Goal: Communication & Community: Answer question/provide support

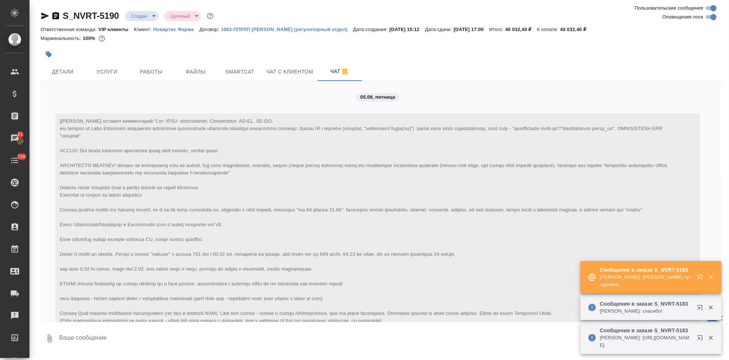
scroll to position [576, 0]
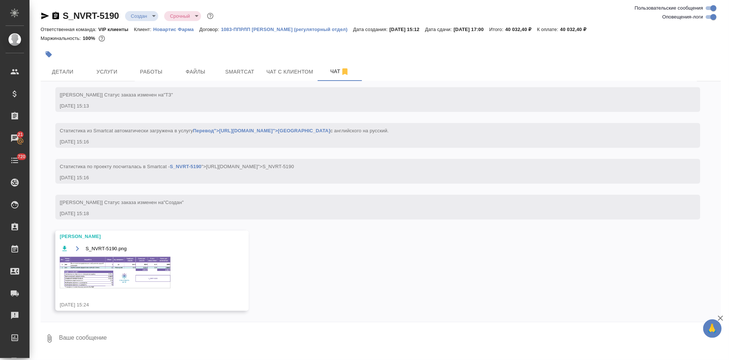
click at [160, 272] on img at bounding box center [115, 272] width 111 height 31
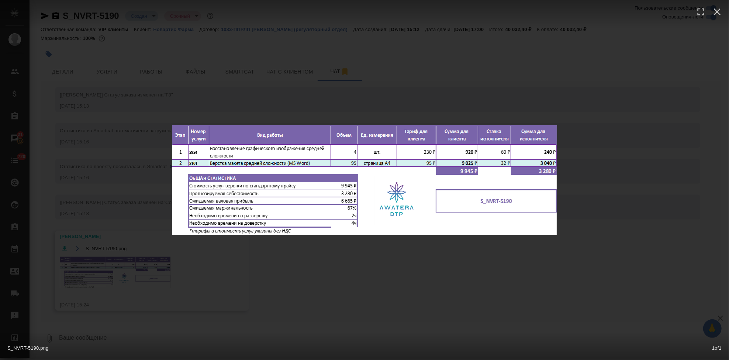
click at [390, 275] on div "S_NVRT-5190.png 1 of 1" at bounding box center [364, 180] width 729 height 360
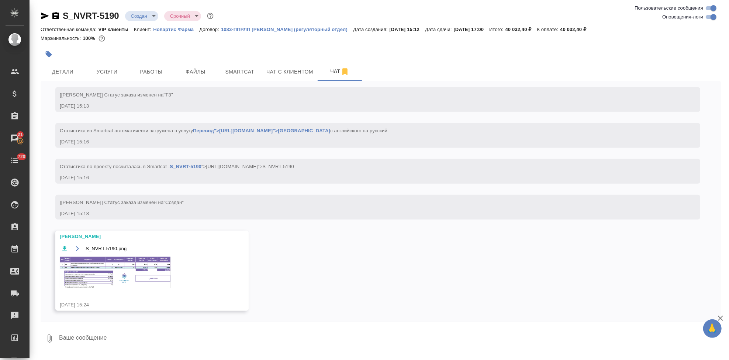
click at [154, 17] on body "🙏 .cls-1 fill:#fff; AWATERA Kabargina Anna Клиенты Спецификации Заказы 21 Чаты …" at bounding box center [364, 180] width 729 height 360
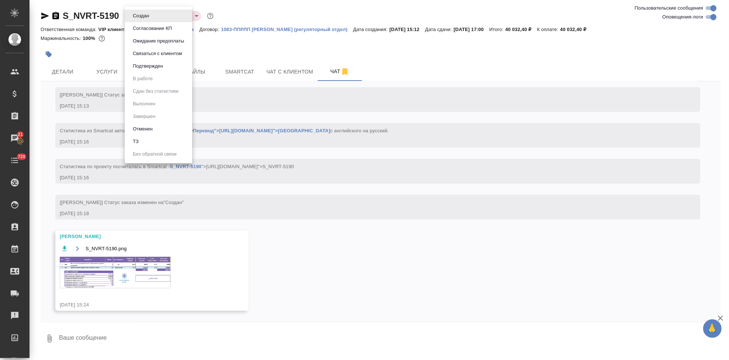
click at [73, 67] on div at bounding box center [364, 180] width 729 height 360
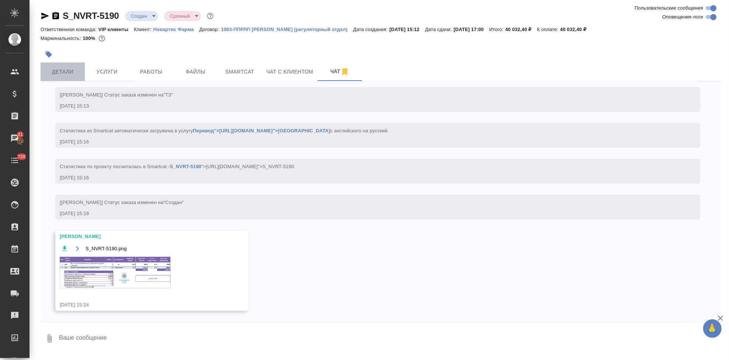
click at [69, 72] on span "Детали" at bounding box center [62, 71] width 35 height 9
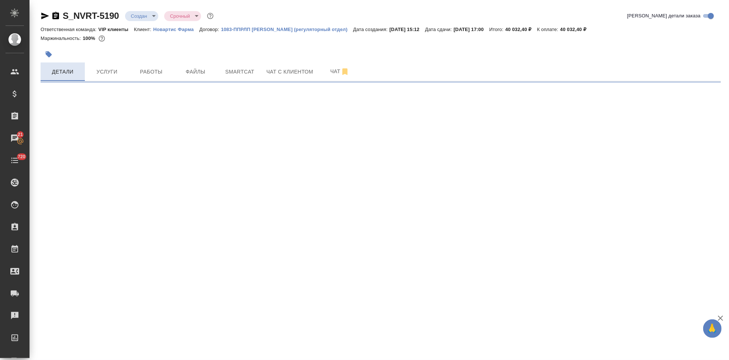
select select "RU"
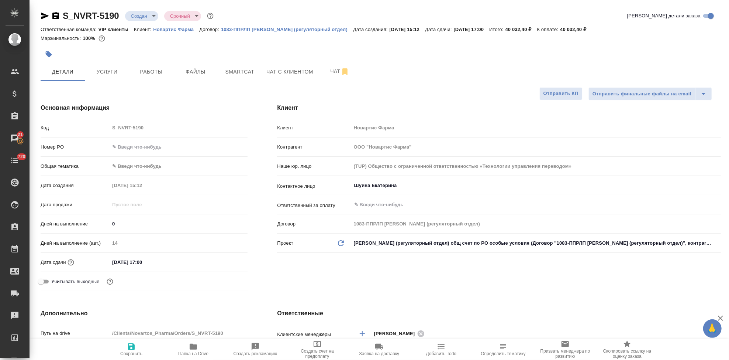
type textarea "x"
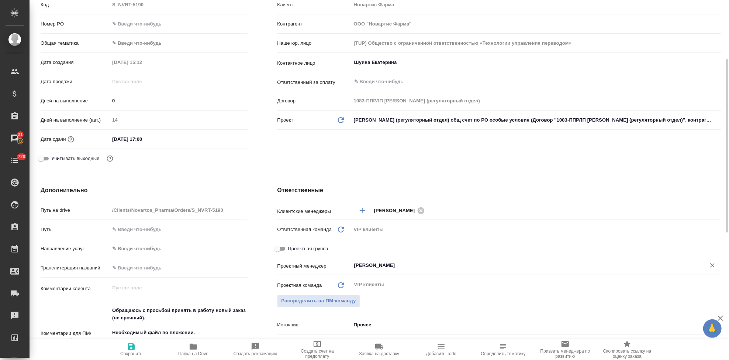
click at [413, 265] on input "Грабко Мария" at bounding box center [524, 265] width 341 height 9
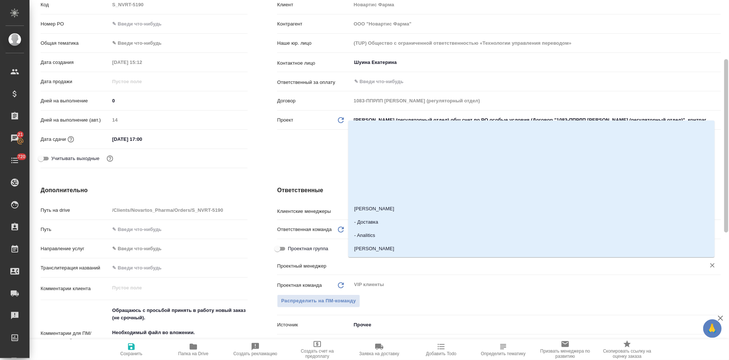
type textarea "x"
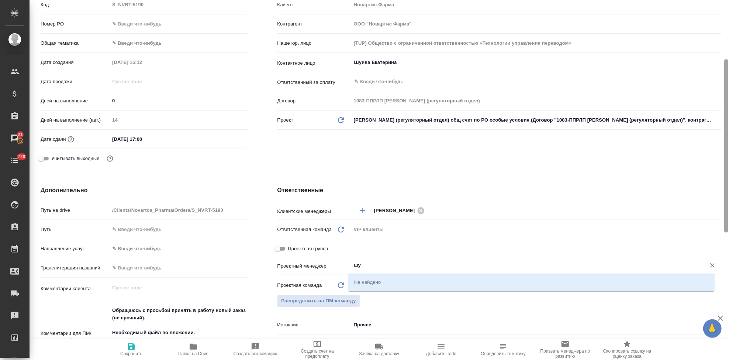
type input "ш"
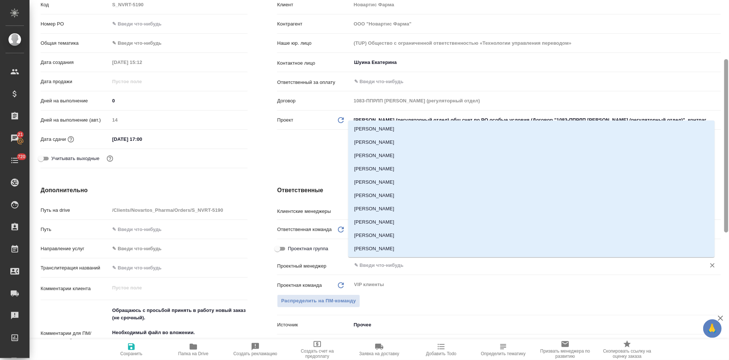
type textarea "x"
type input "в"
type textarea "x"
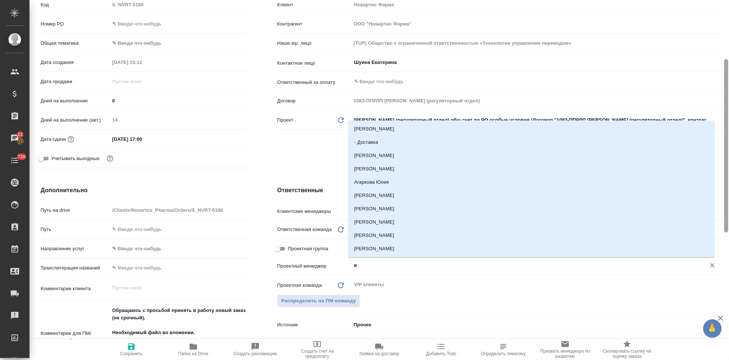
type textarea "x"
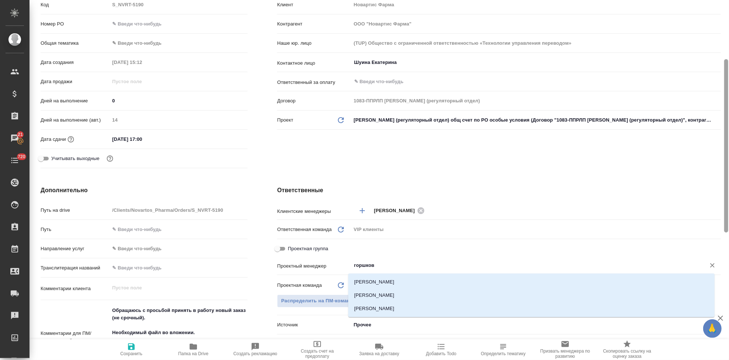
type input "горшкова"
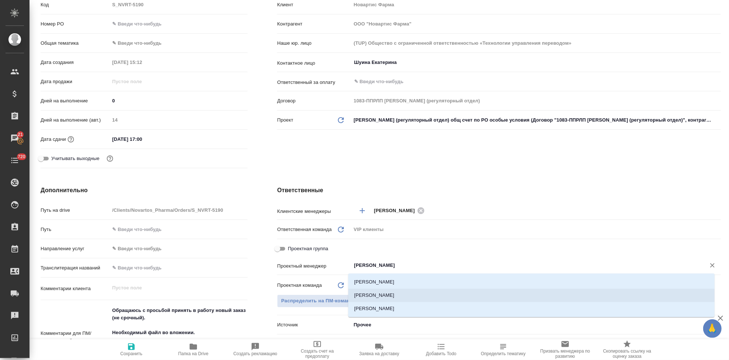
click at [429, 291] on li "[PERSON_NAME]" at bounding box center [531, 294] width 367 height 13
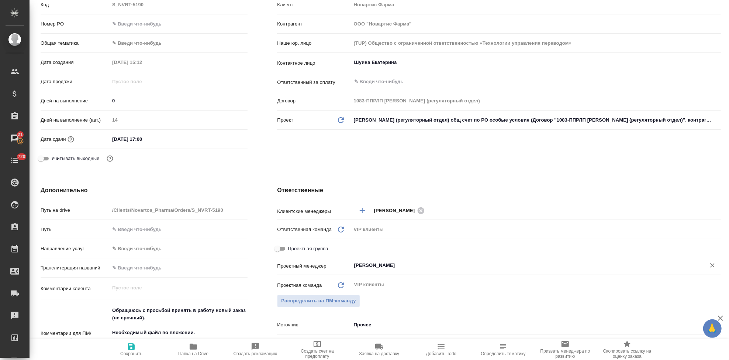
type textarea "x"
type input "[PERSON_NAME]"
click at [124, 349] on span "Сохранить" at bounding box center [131, 349] width 53 height 14
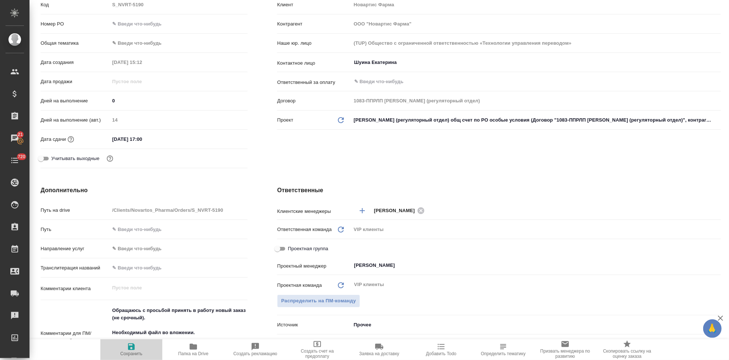
type textarea "x"
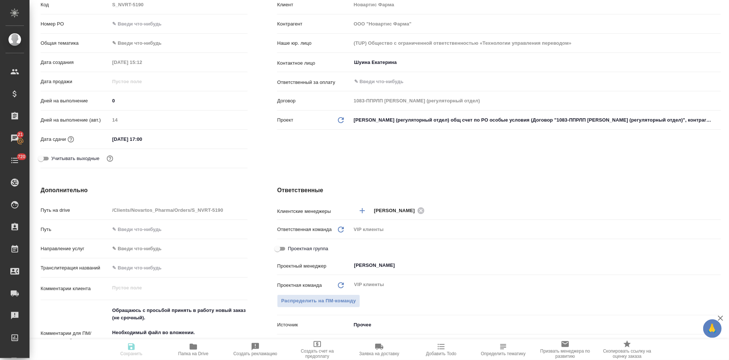
type textarea "x"
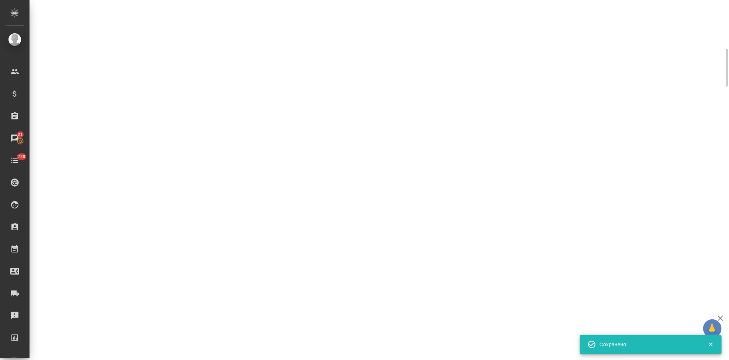
select select "RU"
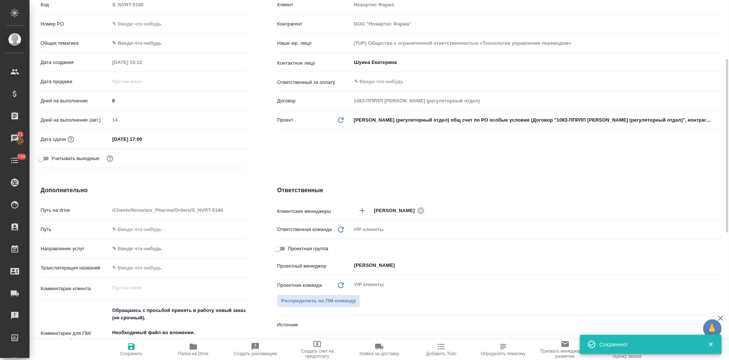
type textarea "x"
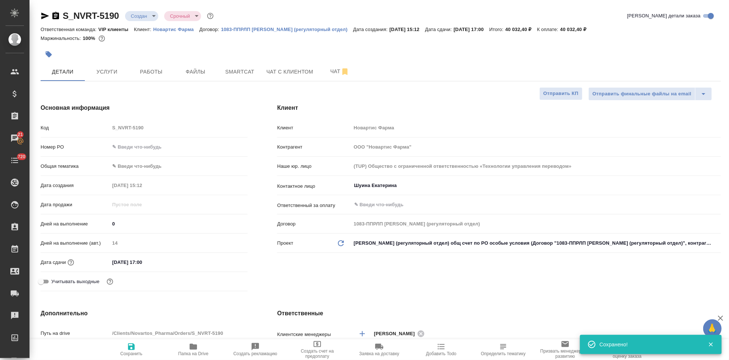
click at [116, 261] on input "08.09.2025 17:00" at bounding box center [142, 262] width 65 height 11
type input "00.92.0251 70:0_"
type textarea "x"
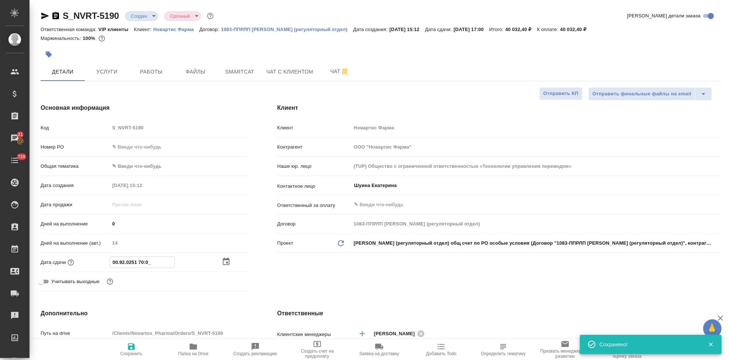
type input "09.09.2025 17:00"
type textarea "x"
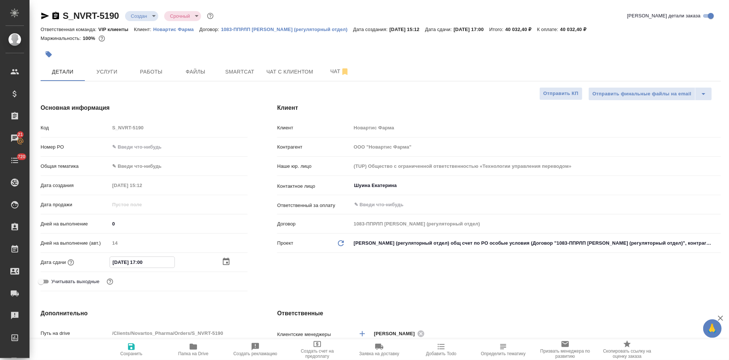
click at [143, 260] on input "09.09.2025 17:00" at bounding box center [142, 262] width 65 height 11
type input "09.09.2025 10:0_"
type textarea "x"
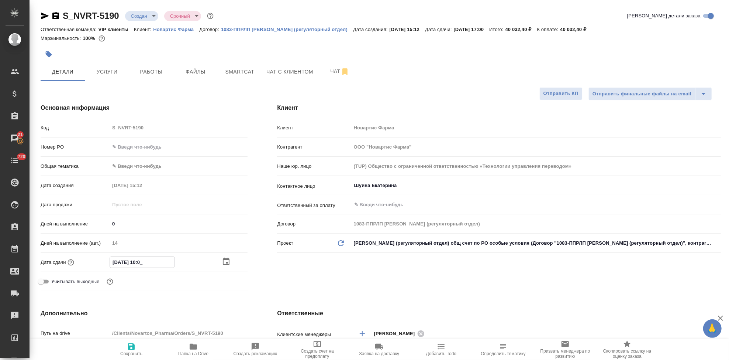
type input "09.09.2025 14:00"
type textarea "x"
type input "09.09.2025 14:00"
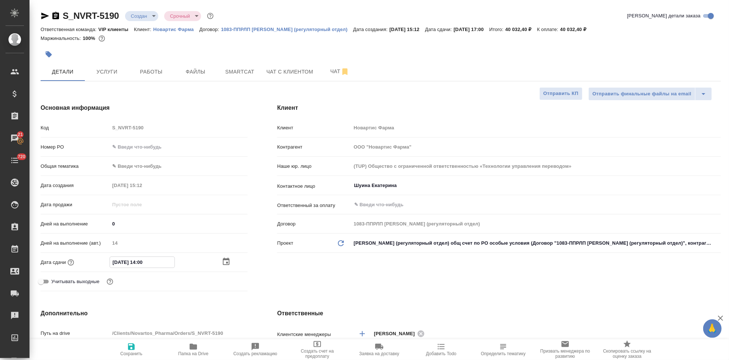
click at [123, 348] on span "Сохранить" at bounding box center [131, 349] width 53 height 14
type textarea "x"
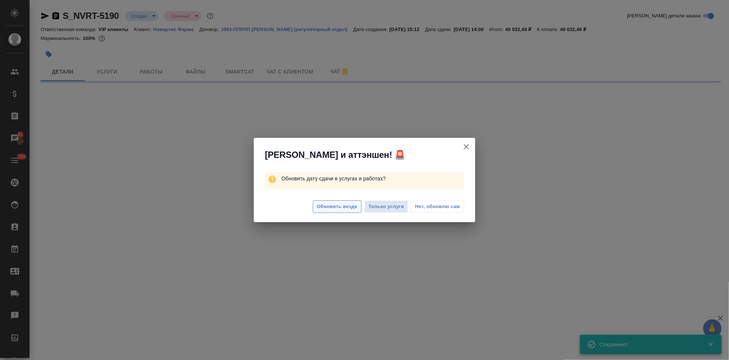
click at [344, 209] on span "Обновить везде" at bounding box center [337, 206] width 41 height 8
select select "RU"
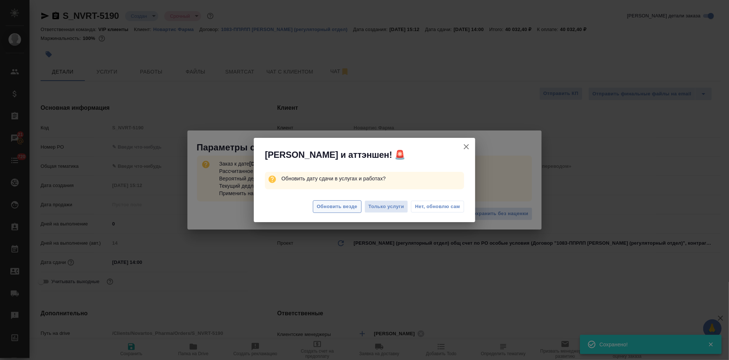
type textarea "x"
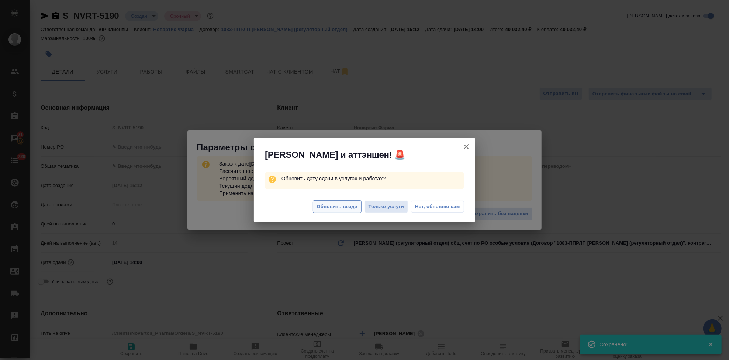
type textarea "x"
click at [345, 206] on div "Обновить везде Только услуги Нет, обновлю сам" at bounding box center [364, 208] width 221 height 30
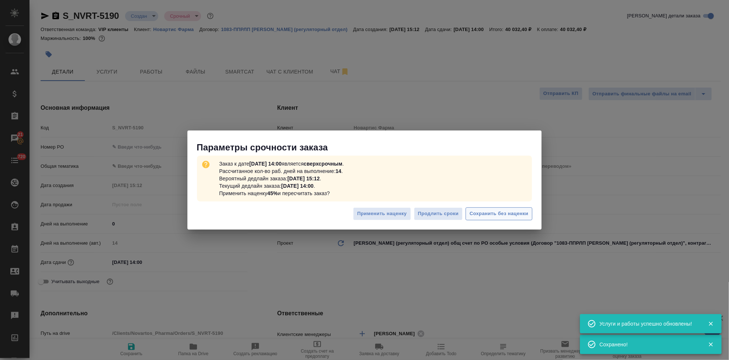
click at [493, 213] on span "Сохранить без наценки" at bounding box center [499, 213] width 59 height 8
type textarea "x"
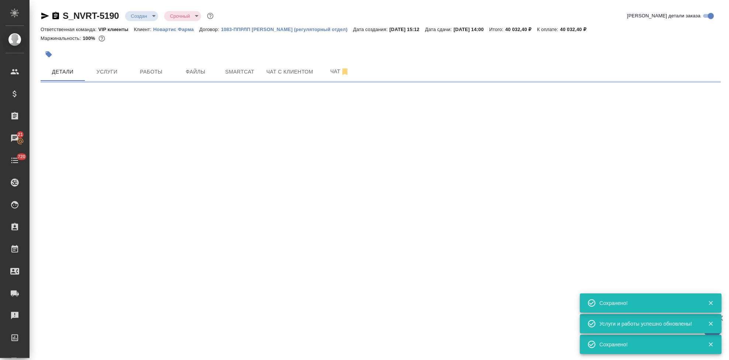
select select "RU"
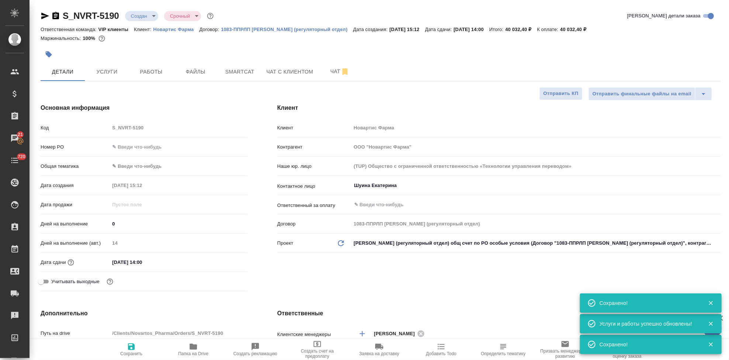
type textarea "x"
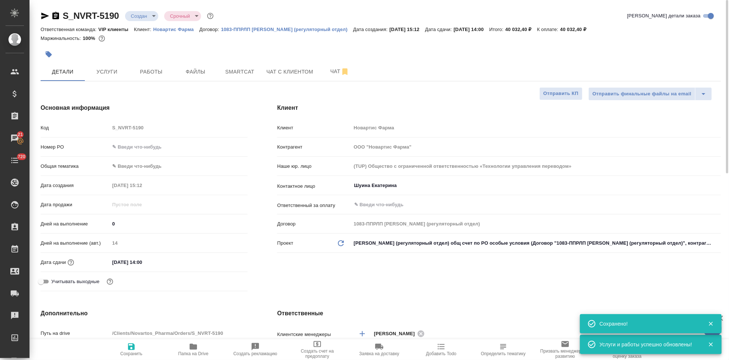
click at [153, 15] on body "🙏 .cls-1 fill:#fff; AWATERA Kabargina Anna Клиенты Спецификации Заказы 21 Чаты …" at bounding box center [364, 180] width 729 height 360
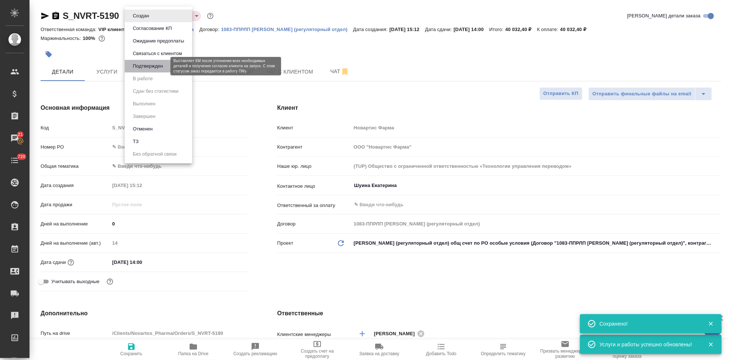
click at [157, 64] on button "Подтвержден" at bounding box center [148, 66] width 35 height 8
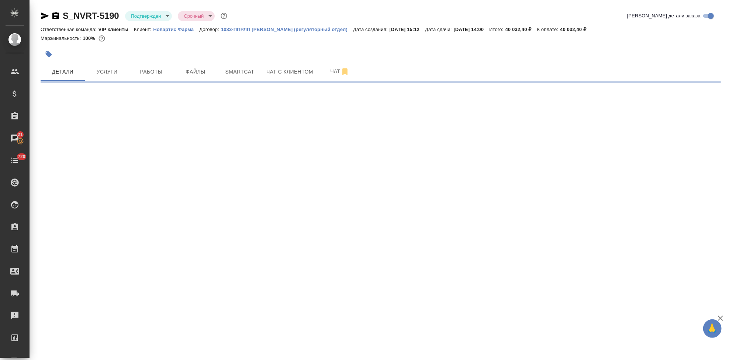
select select "RU"
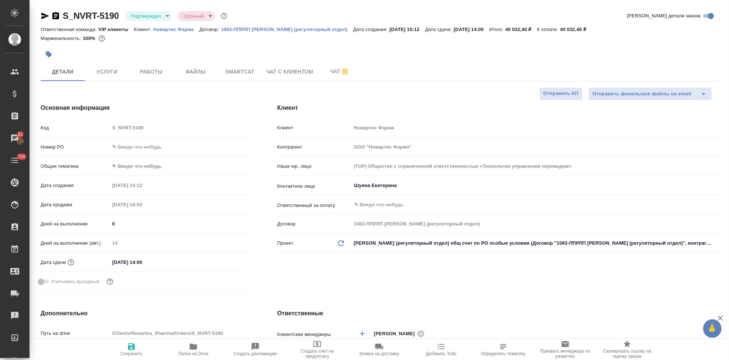
type textarea "x"
click at [324, 79] on button "Чат" at bounding box center [340, 71] width 44 height 18
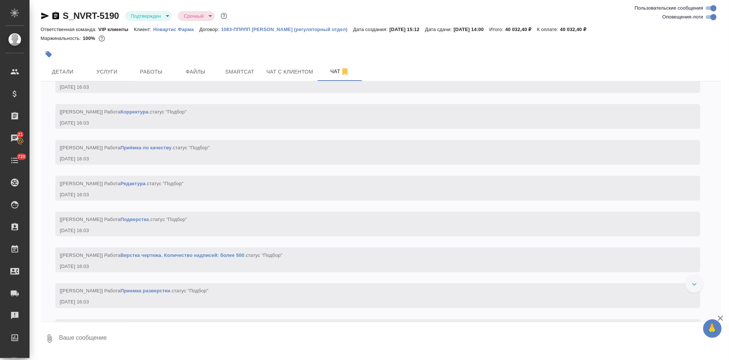
scroll to position [903, 0]
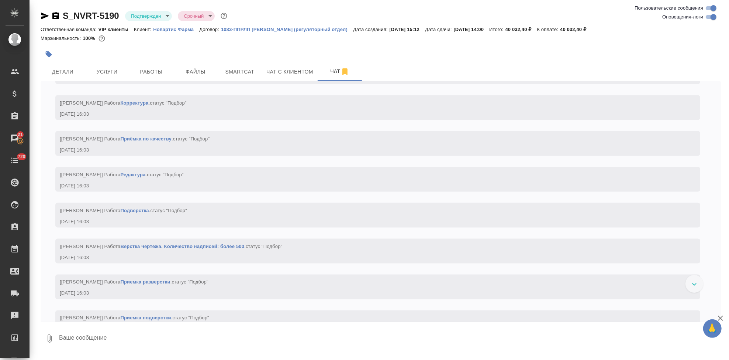
click at [146, 335] on textarea at bounding box center [389, 338] width 663 height 25
type textarea """
type textarea "\"
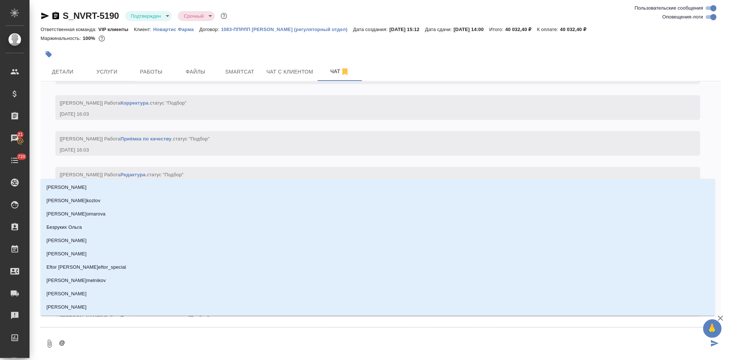
type textarea "@в"
type input "в"
type textarea "@во"
type input "во"
type textarea "@в"
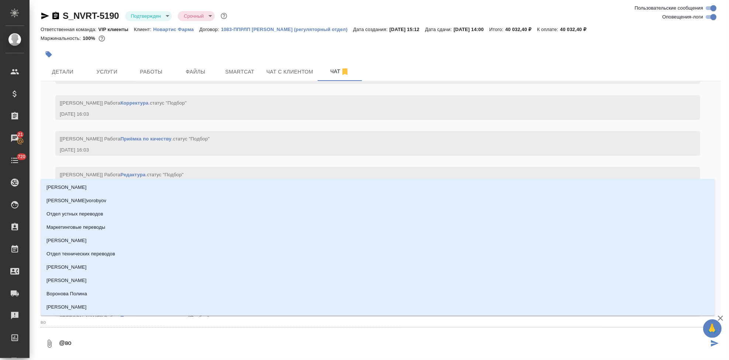
type input "в"
type textarea "@"
type textarea "@г"
type input "г"
type textarea "@го"
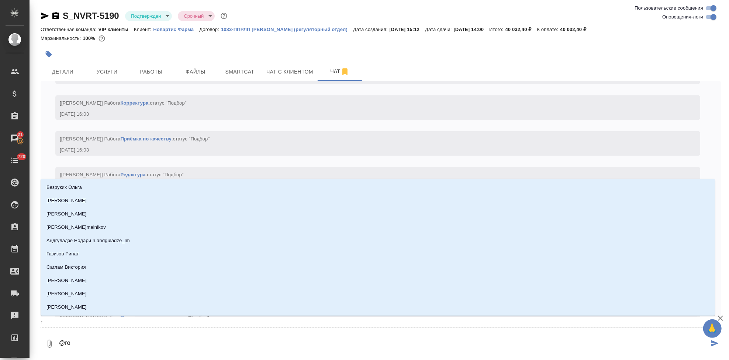
type input "го"
type textarea "@гор"
type input "гор"
type textarea "@горш"
type input "горш"
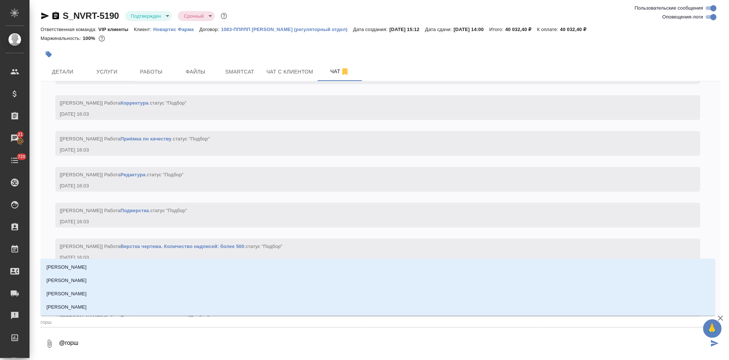
type textarea "@горшк"
type input "горшк"
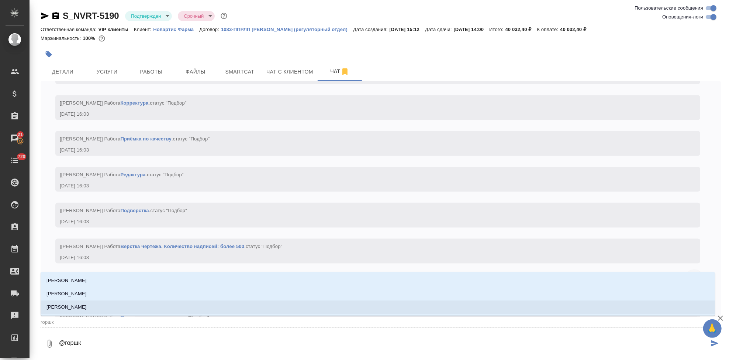
click at [272, 310] on li "Горшкова Валентина" at bounding box center [378, 306] width 675 height 13
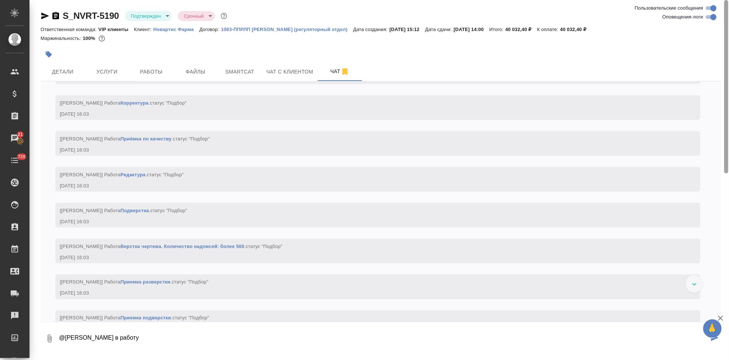
type textarea "@Горшкова Валентина в работу"
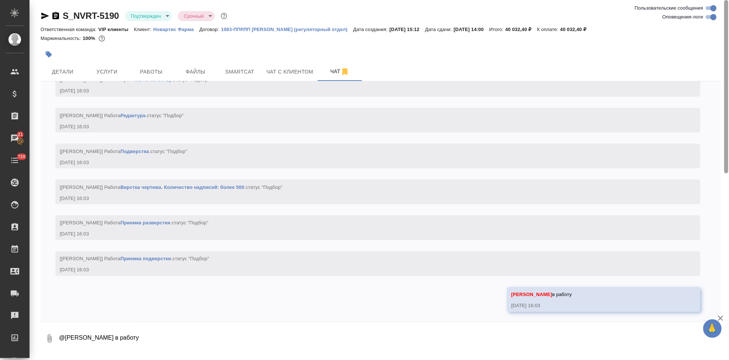
scroll to position [970, 0]
click at [59, 68] on span "Детали" at bounding box center [62, 71] width 35 height 9
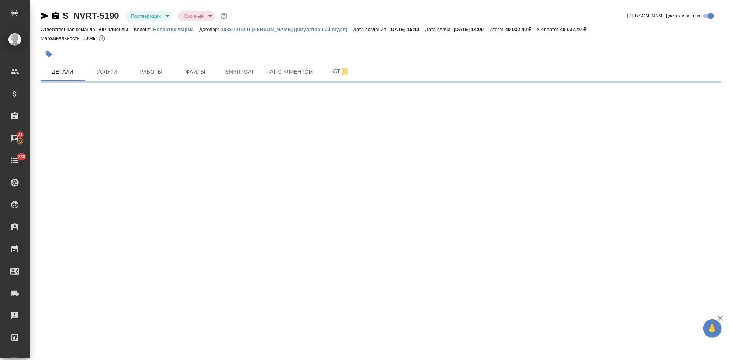
select select "RU"
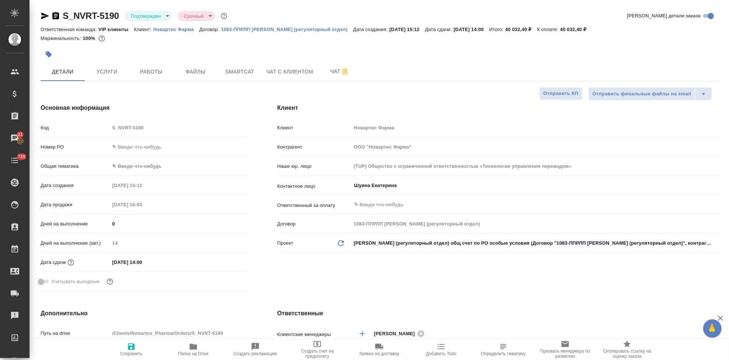
type textarea "x"
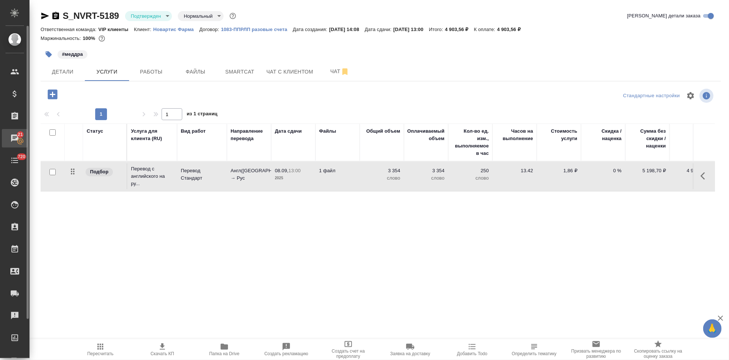
click at [15, 138] on div "Чаты" at bounding box center [5, 138] width 18 height 11
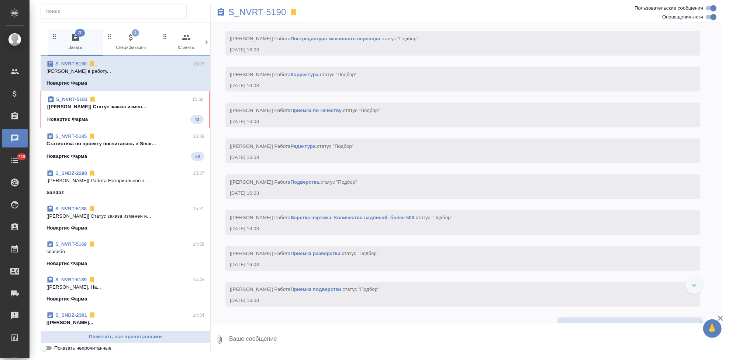
scroll to position [894, 0]
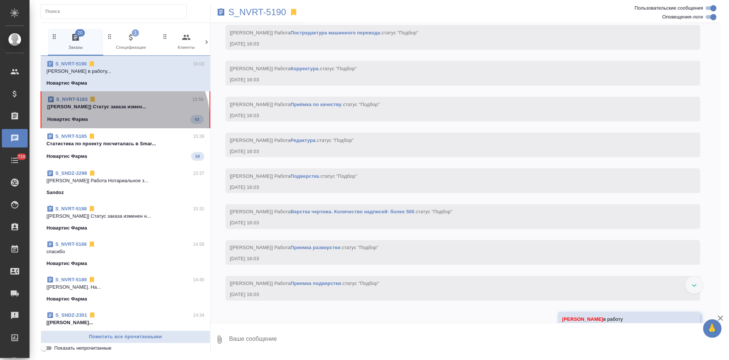
click at [122, 120] on div "Новартис Фарма 43" at bounding box center [125, 119] width 157 height 9
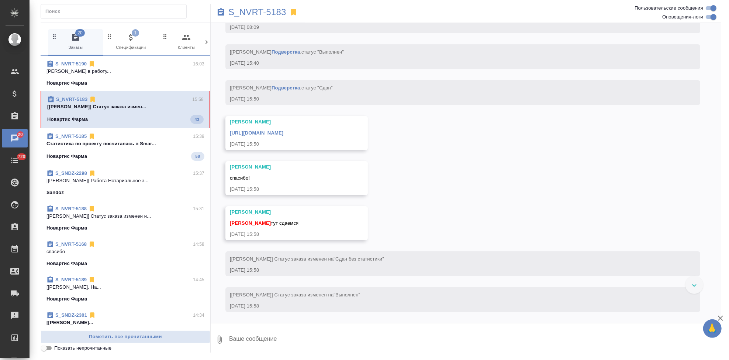
scroll to position [4281, 0]
click at [368, 344] on textarea at bounding box center [475, 339] width 493 height 25
type textarea "спасиб"
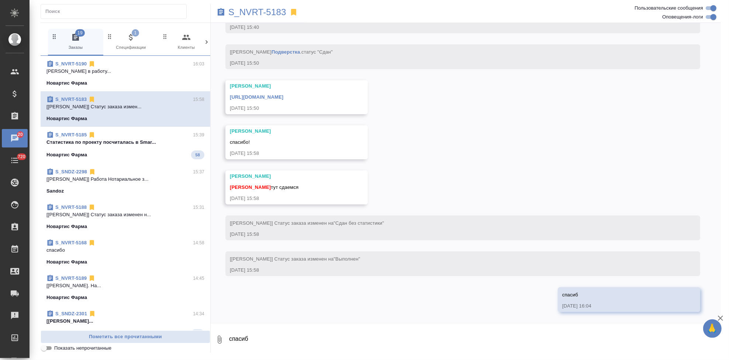
scroll to position [4349, 0]
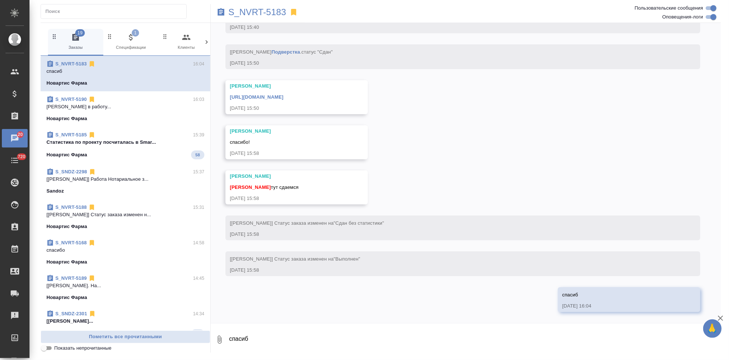
click at [284, 96] on link "https://drive.awatera.com/apps/files/files/10272539?dir=/Shares/Novartos_Pharma…" at bounding box center [257, 97] width 54 height 6
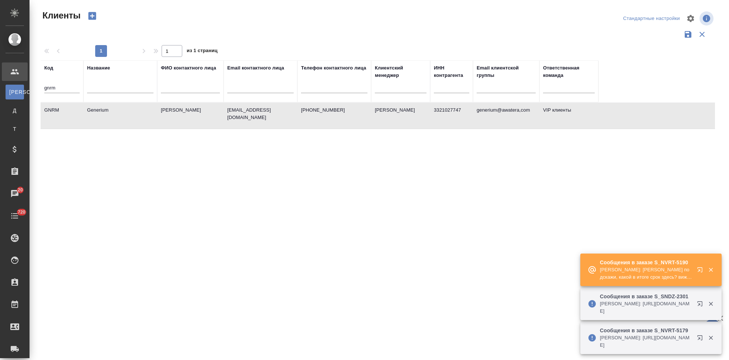
select select "RU"
click at [62, 86] on input "gnrm" at bounding box center [61, 88] width 35 height 9
type input "g"
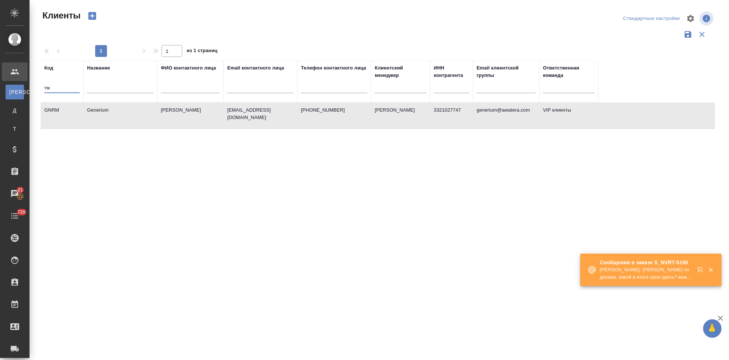
type input "т"
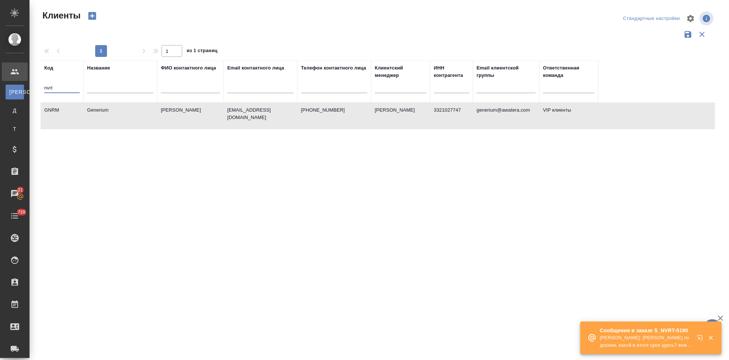
type input "nvrt"
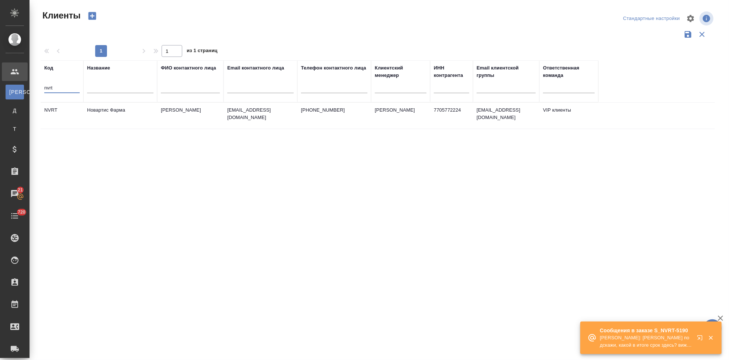
click at [363, 104] on td "+79150793926" at bounding box center [335, 116] width 74 height 26
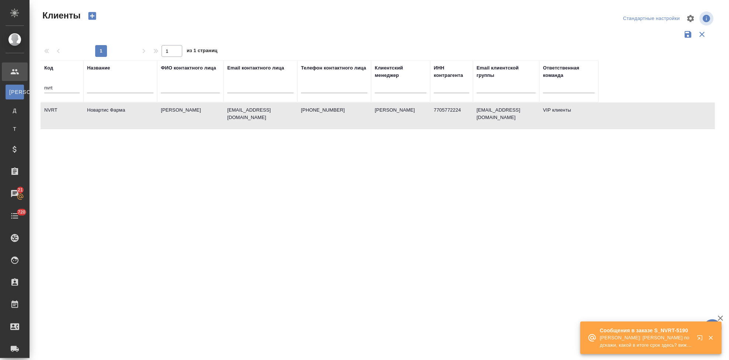
click at [363, 104] on td "+79150793926" at bounding box center [335, 116] width 74 height 26
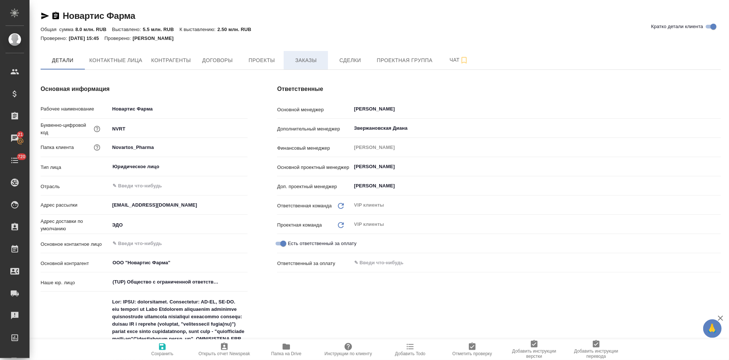
click at [294, 53] on button "Заказы" at bounding box center [306, 60] width 44 height 18
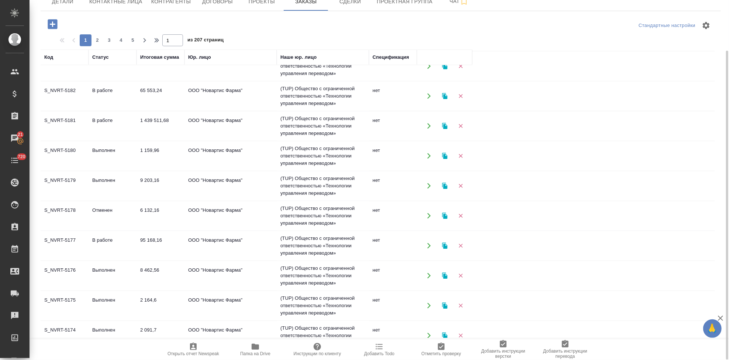
scroll to position [244, 0]
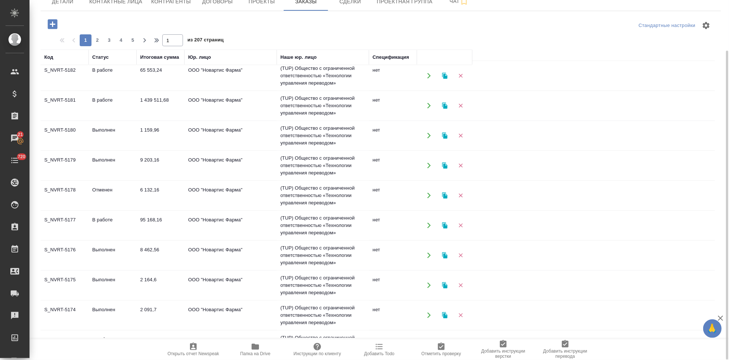
click at [139, 226] on td "95 168,16" at bounding box center [161, 225] width 48 height 26
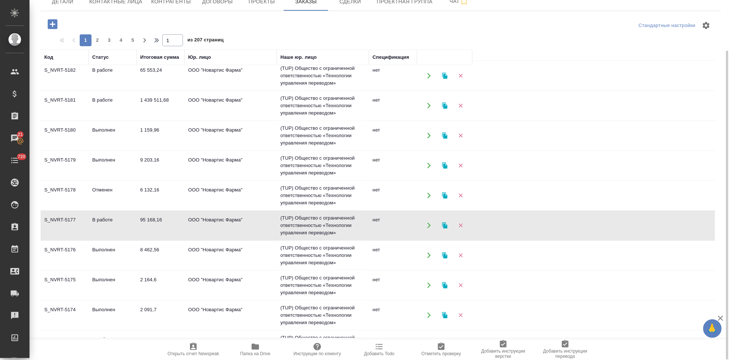
click at [139, 226] on td "95 168,16" at bounding box center [161, 225] width 48 height 26
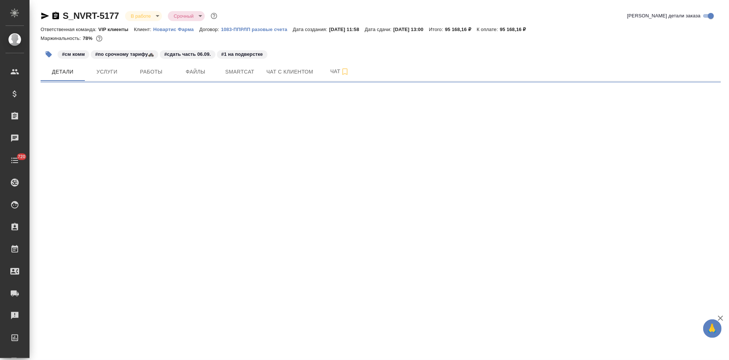
select select "RU"
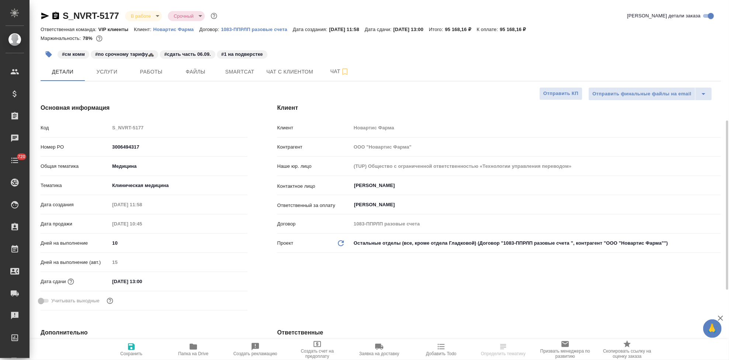
type textarea "x"
click at [330, 65] on button "Чат" at bounding box center [340, 71] width 44 height 18
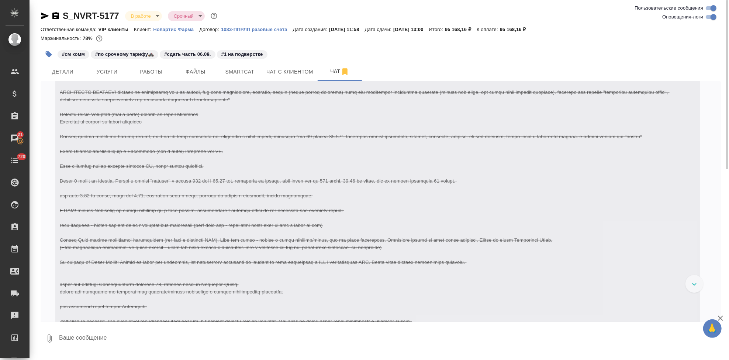
click at [217, 338] on textarea at bounding box center [389, 338] width 663 height 25
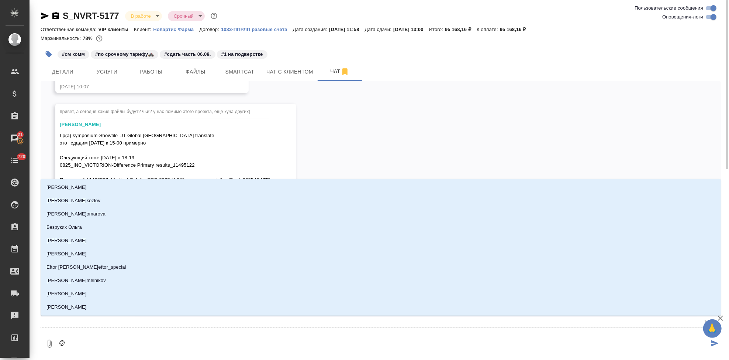
scroll to position [6578, 0]
type textarea "@г"
type input "г"
type textarea "@го"
type input "го"
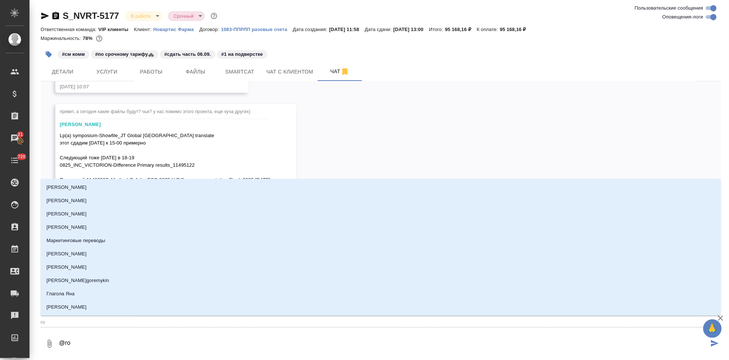
type textarea "@гор"
type input "гор"
type textarea "@горш"
type input "горш"
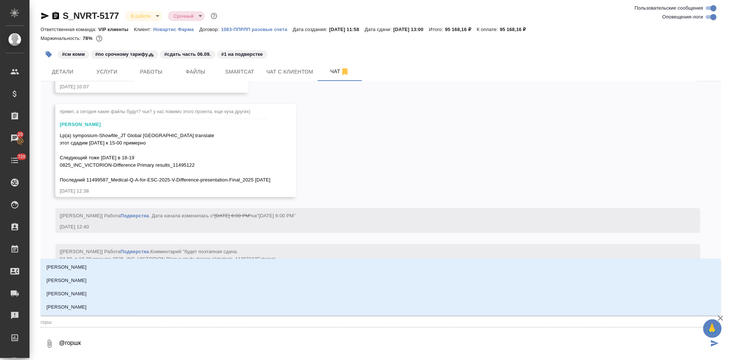
type textarea "@горшко"
type input "горшко"
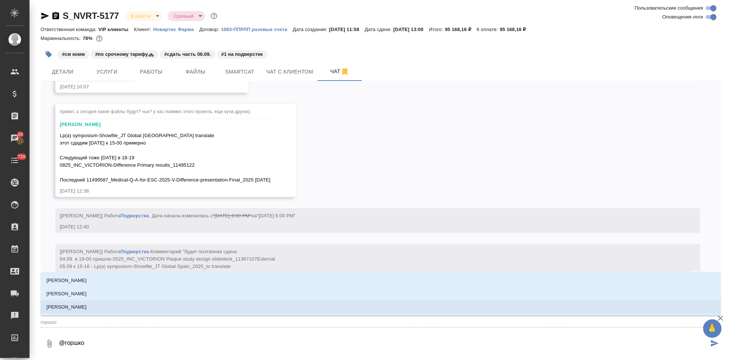
click at [265, 306] on li "Горшкова Валентина" at bounding box center [381, 306] width 681 height 13
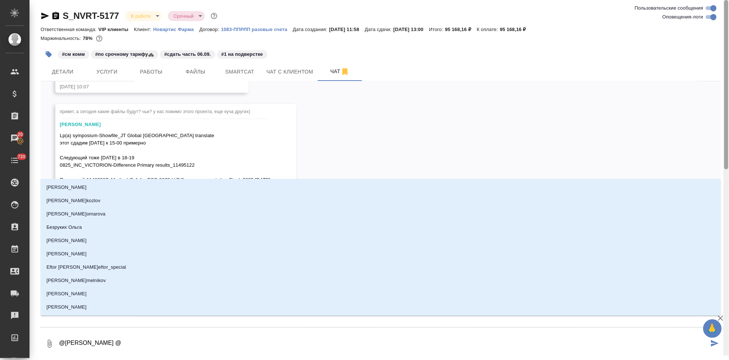
type textarea "@Горшкова Валентина @г"
type input "г"
type textarea "@Горшкова Валентина @го"
type input "го"
type textarea "@Горшкова Валентина @г"
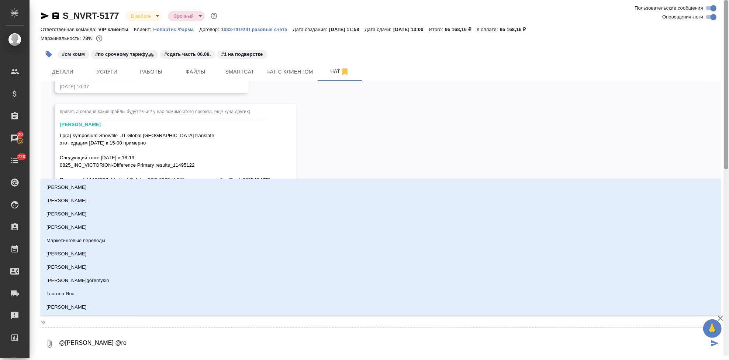
type input "г"
type textarea "@Горшкова Валентина @гр"
type input "гр"
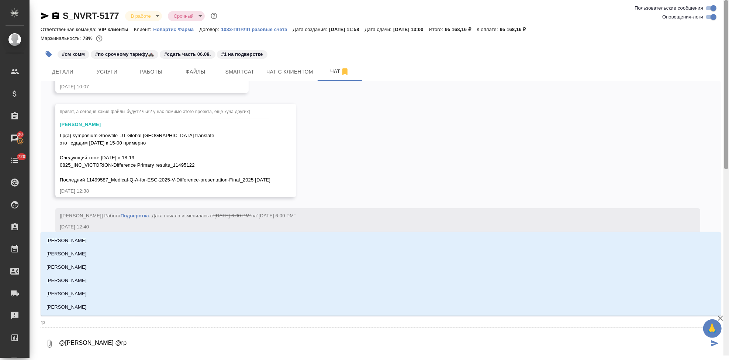
type textarea "@Горшкова Валентина @гра"
type input "гра"
type textarea "@Горшкова Валентина @граб"
type input "граб"
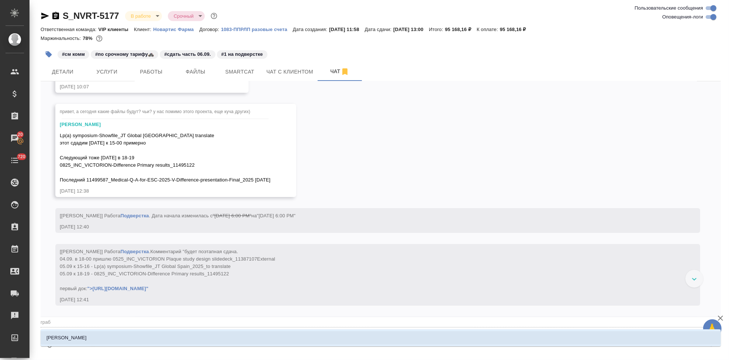
click at [258, 340] on li "Грабко Мария" at bounding box center [381, 337] width 681 height 13
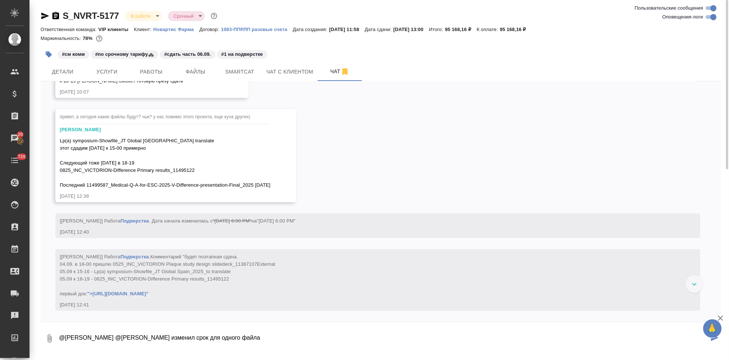
click at [289, 340] on textarea "@Горшкова Валентина @Грабко Мария клиент изменил срок для одного файла" at bounding box center [383, 338] width 651 height 25
paste textarea "0825_INC_VICTORION-Difference Primary results_11495122"
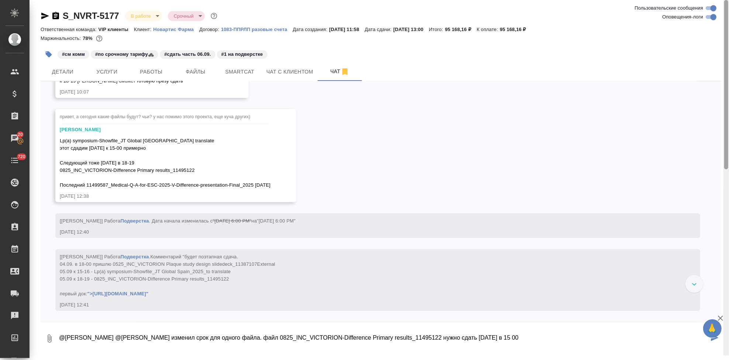
type textarea "@Горшкова Валентина @Грабко Мария клиент изменил срок для одного файла. файл 08…"
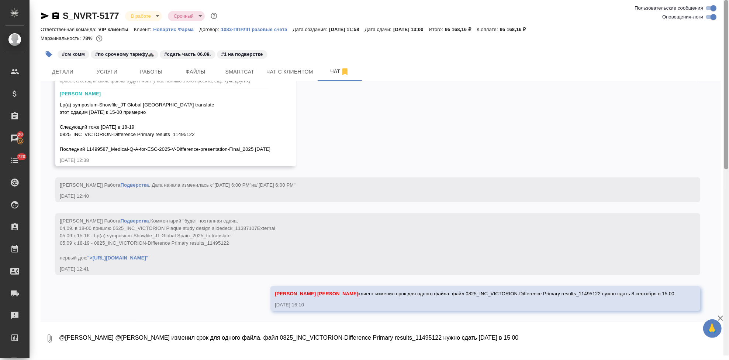
scroll to position [6651, 0]
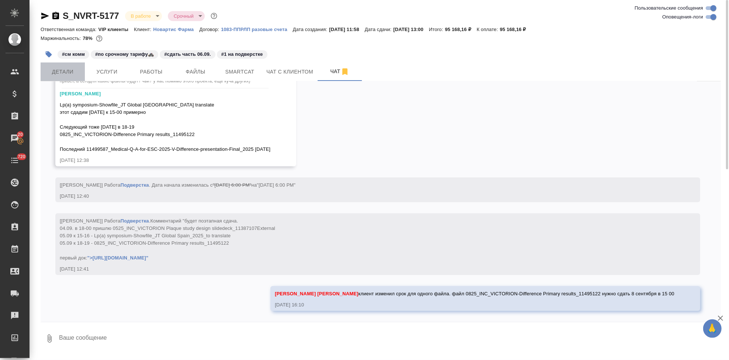
click at [68, 70] on span "Детали" at bounding box center [62, 71] width 35 height 9
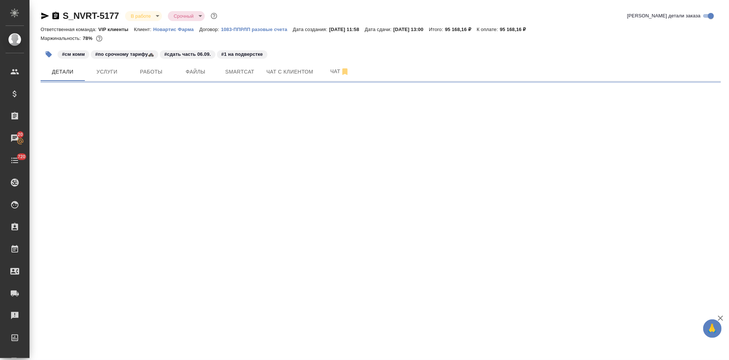
select select "RU"
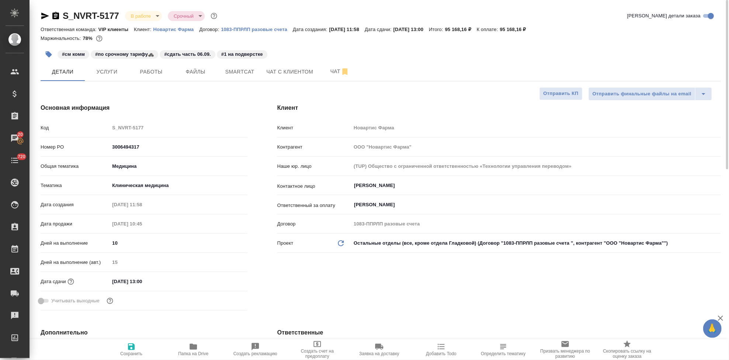
type textarea "x"
click at [333, 72] on span "Чат" at bounding box center [339, 71] width 35 height 9
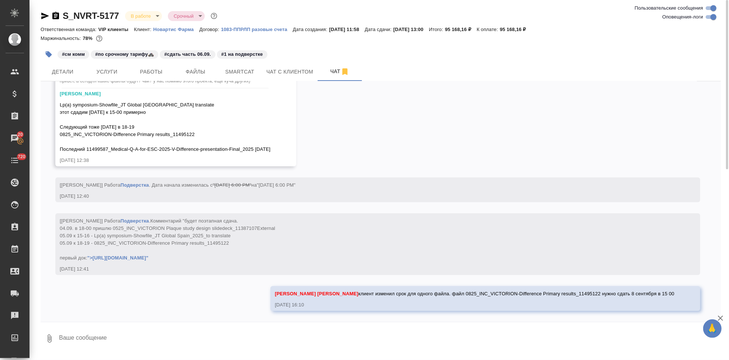
scroll to position [6651, 0]
click at [368, 339] on textarea at bounding box center [389, 338] width 663 height 25
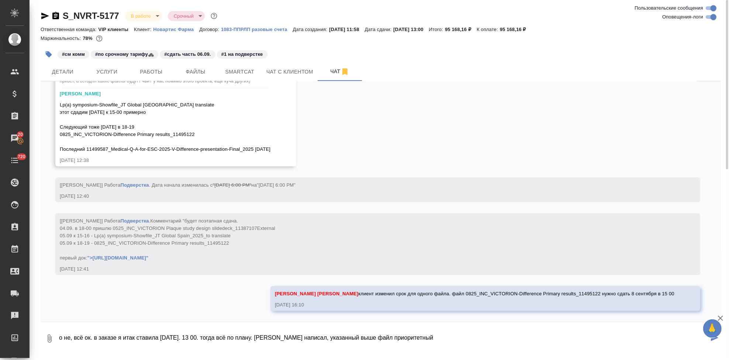
type textarea "о не, всё ок. в заказе я итак ставила 8 сентября. 13 00. тогда всё по плану. кл…"
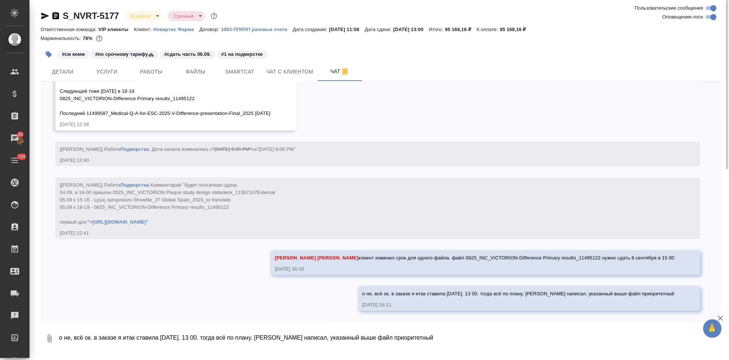
scroll to position [6687, 0]
click at [69, 73] on span "Детали" at bounding box center [62, 71] width 35 height 9
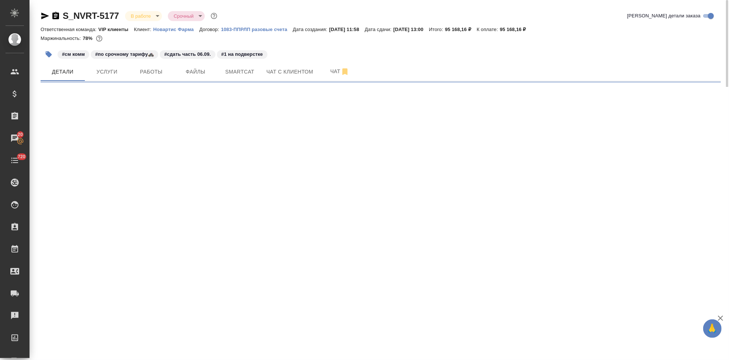
select select "RU"
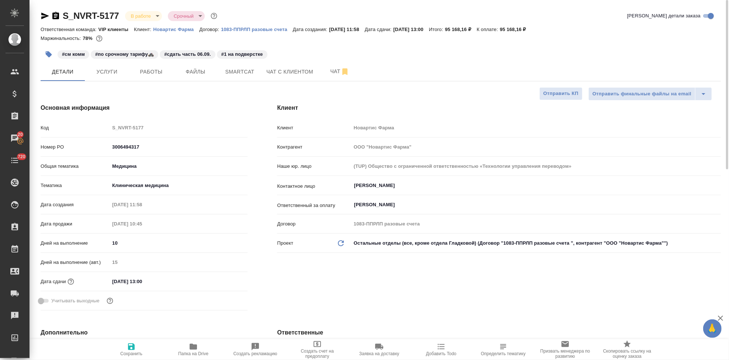
type textarea "x"
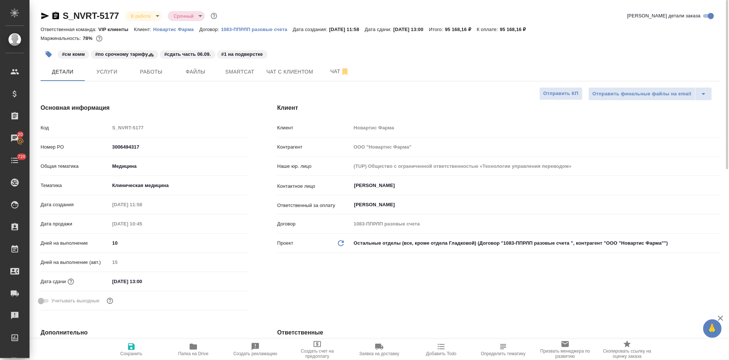
type textarea "x"
click at [327, 71] on span "Чат" at bounding box center [339, 71] width 35 height 9
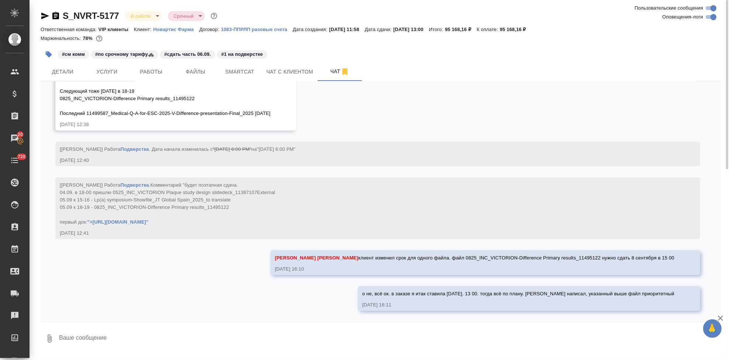
scroll to position [6687, 0]
click at [262, 333] on textarea at bounding box center [389, 338] width 663 height 25
type textarea "j"
paste textarea "часть материала к концу текущей недели (например, к сб, 06.09), часть – до утра…"
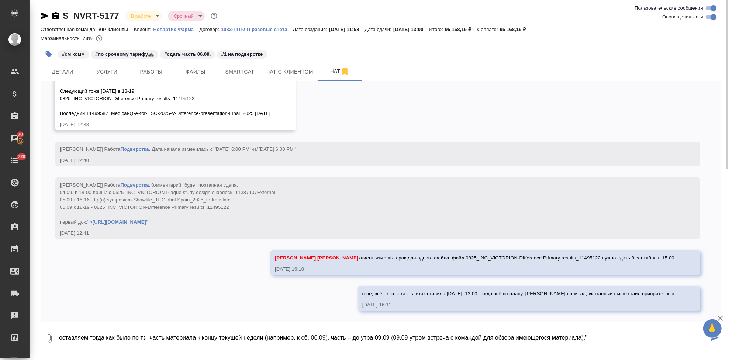
drag, startPoint x: 390, startPoint y: 338, endPoint x: 374, endPoint y: 338, distance: 16.2
click at [374, 338] on textarea "оставляем тогда как было по тз "часть материала к концу текущей недели (наприме…" at bounding box center [383, 338] width 651 height 25
drag, startPoint x: 629, startPoint y: 339, endPoint x: 387, endPoint y: 337, distance: 242.2
click at [387, 337] on textarea "оставляем тогда как было по тз "часть материала к концу текущей недели (наприме…" at bounding box center [383, 338] width 651 height 25
drag, startPoint x: 295, startPoint y: 336, endPoint x: 202, endPoint y: 336, distance: 93.4
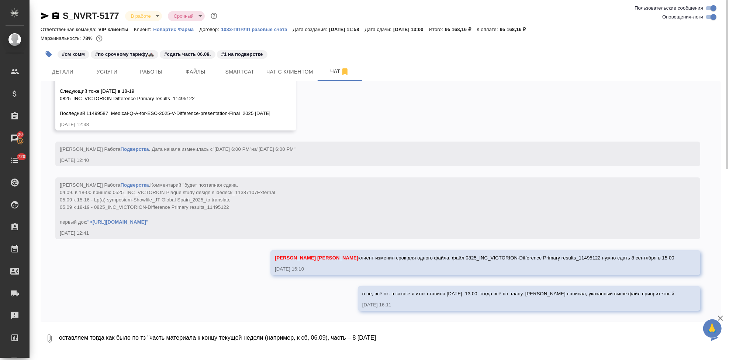
click at [202, 336] on textarea "оставляем тогда как было по тз "часть материала к концу текущей недели (наприме…" at bounding box center [383, 338] width 651 height 25
click at [234, 337] on textarea "оставляем тогда как было по тз "часть материала к к сб, 06.09), часть – 8 сент …" at bounding box center [383, 338] width 651 height 25
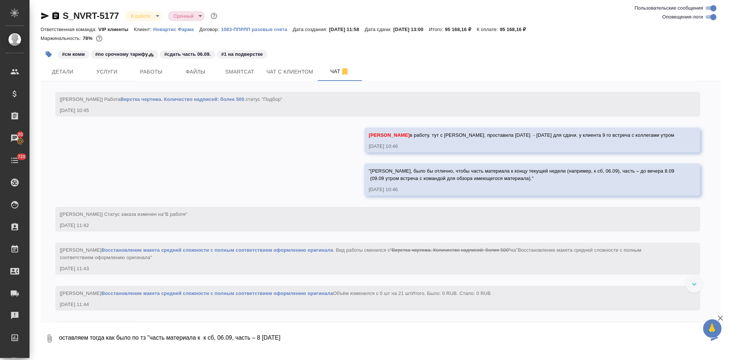
scroll to position [1190, 0]
drag, startPoint x: 565, startPoint y: 183, endPoint x: 554, endPoint y: 183, distance: 10.7
click at [554, 181] on div ""Анна, было бы отлично, чтобы часть материала к концу текущей недели (например,…" at bounding box center [522, 173] width 306 height 17
click at [598, 192] on div "02.09.25, 10:46" at bounding box center [522, 188] width 306 height 7
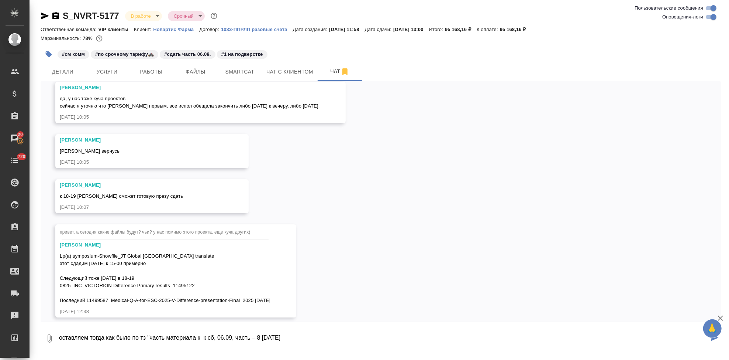
scroll to position [6687, 0]
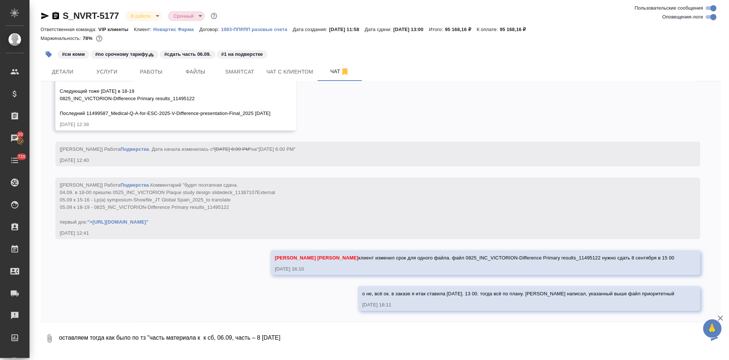
click at [172, 336] on textarea "оставляем тогда как было по тз "часть материала к к сб, 06.09, часть – 8 сент 1…" at bounding box center [383, 338] width 651 height 25
click at [302, 337] on textarea "оставляем тогда как было по тз "часть материала к к сб, 06.09, часть – 8 сент 1…" at bounding box center [383, 338] width 651 height 25
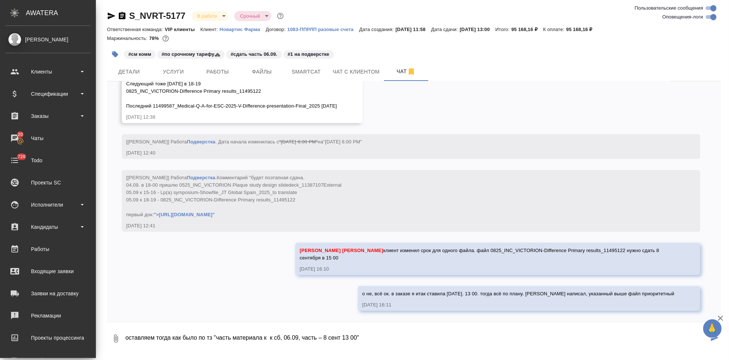
scroll to position [6694, 0]
type textarea "оставляем тогда как было по тз "часть материала к к сб, 06.09, часть – 8 сент 1…"
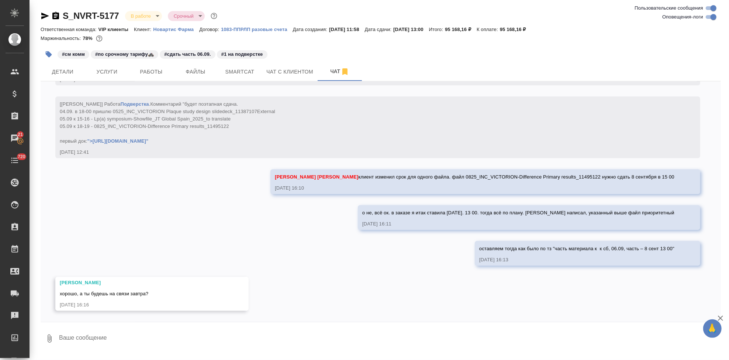
scroll to position [6767, 0]
click at [169, 337] on textarea at bounding box center [389, 338] width 663 height 25
type textarea "нет, уезжаю"
type textarea "т"
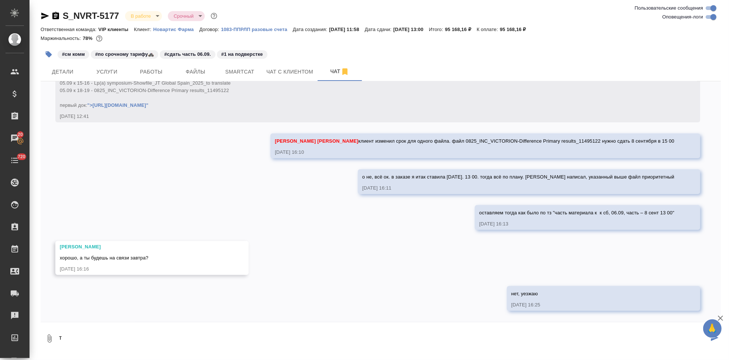
scroll to position [6803, 0]
type textarea "н"
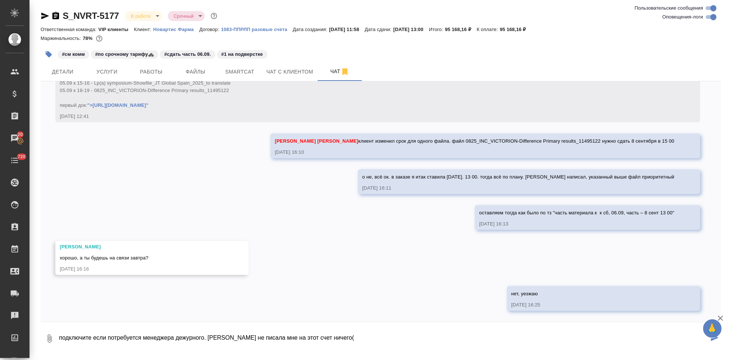
type textarea "подключите если потребуется менеджера дежурного. Маша не писала мне на этот сче…"
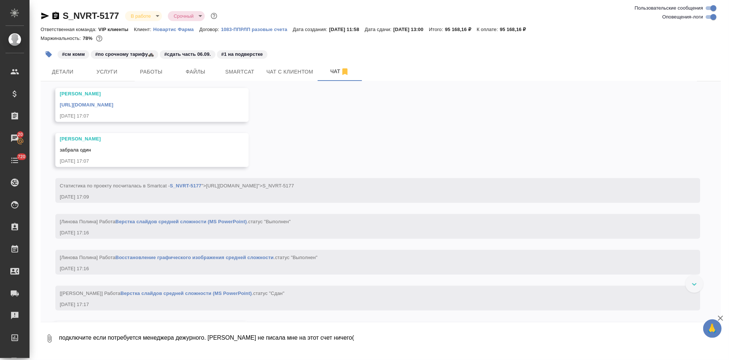
scroll to position [4501, 0]
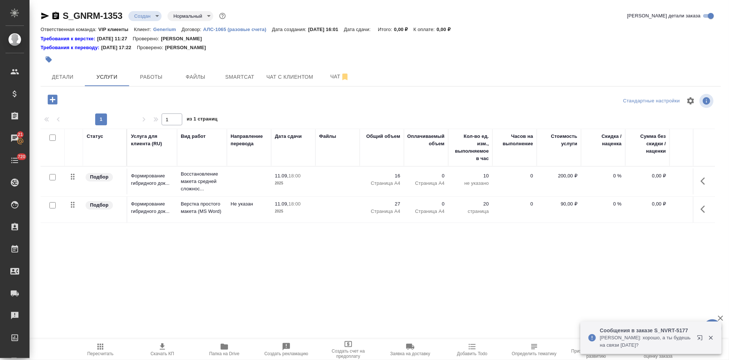
click at [156, 28] on p "Generium" at bounding box center [167, 30] width 28 height 6
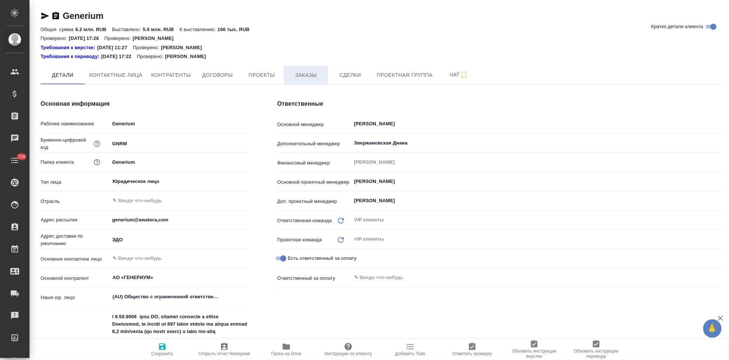
click at [293, 72] on span "Заказы" at bounding box center [305, 75] width 35 height 9
type textarea "x"
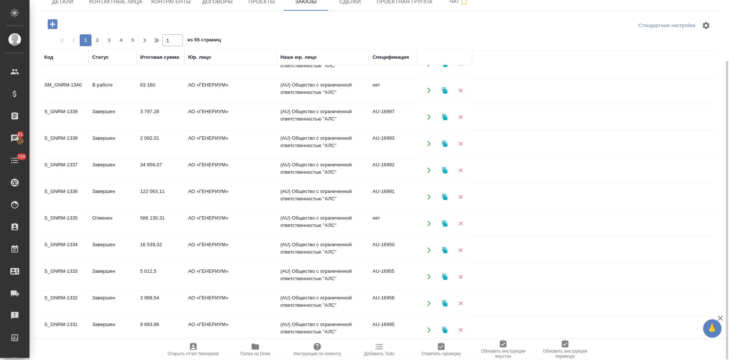
scroll to position [392, 0]
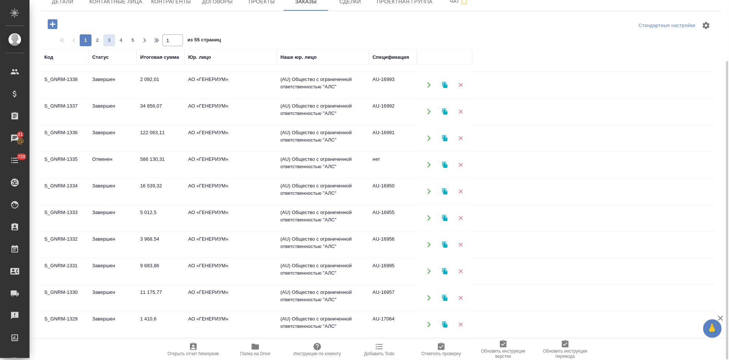
click at [106, 41] on span "3" at bounding box center [109, 40] width 12 height 7
type input "3"
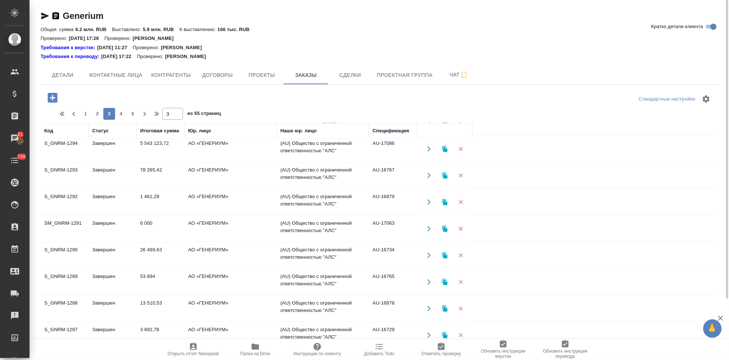
scroll to position [229, 0]
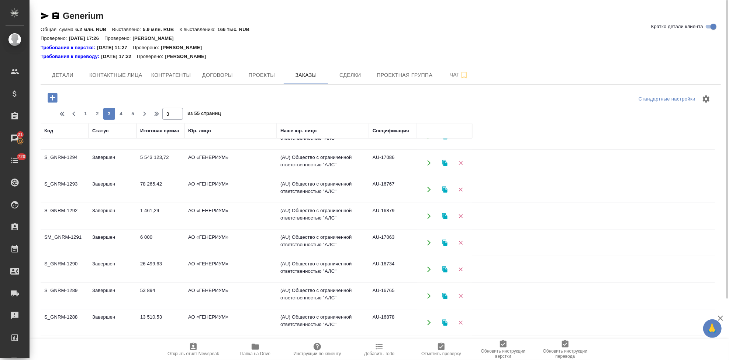
click at [97, 160] on td "Завершен" at bounding box center [113, 163] width 48 height 26
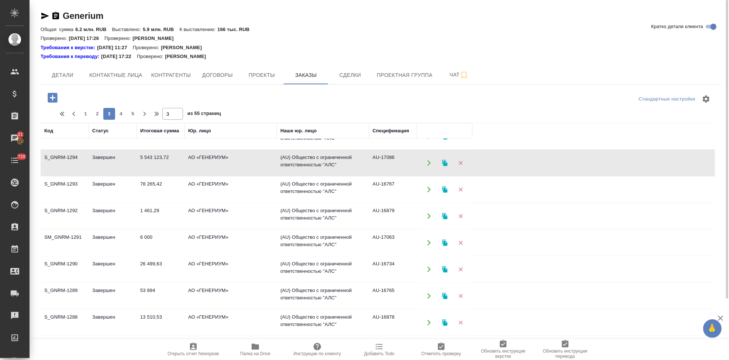
click at [97, 160] on td "Завершен" at bounding box center [113, 163] width 48 height 26
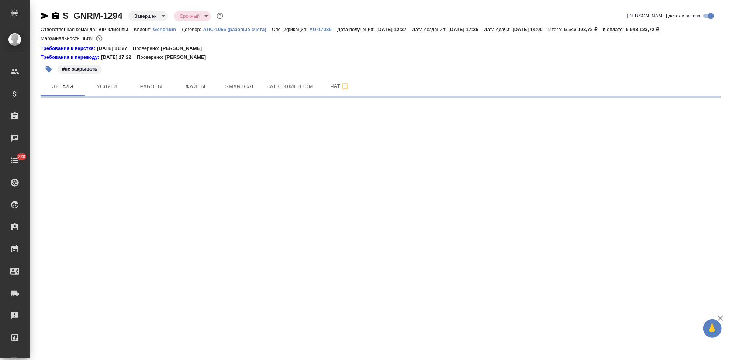
select select "RU"
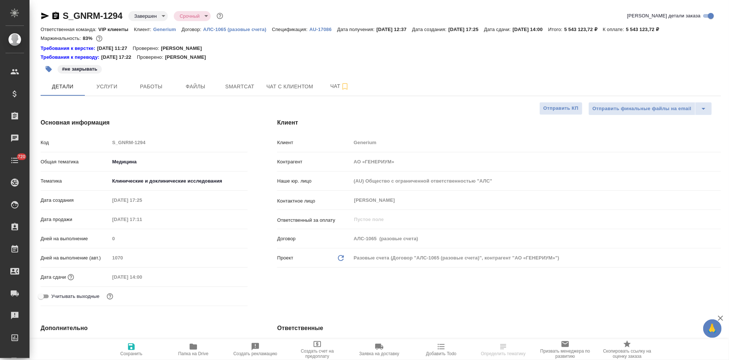
type textarea "x"
type input "[PERSON_NAME]"
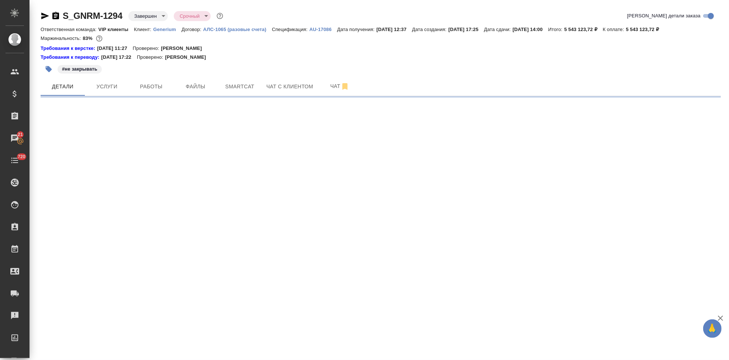
select select "RU"
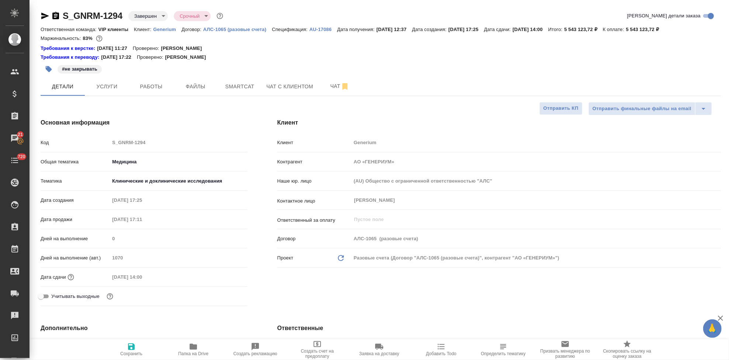
type textarea "x"
click at [118, 86] on span "Услуги" at bounding box center [106, 86] width 35 height 9
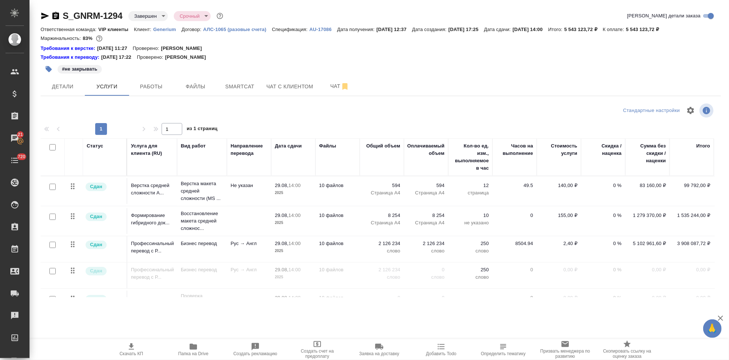
scroll to position [0, 5]
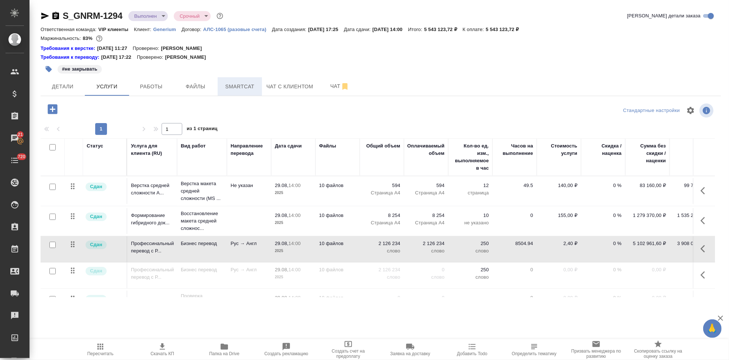
click at [235, 88] on span "Smartcat" at bounding box center [239, 86] width 35 height 9
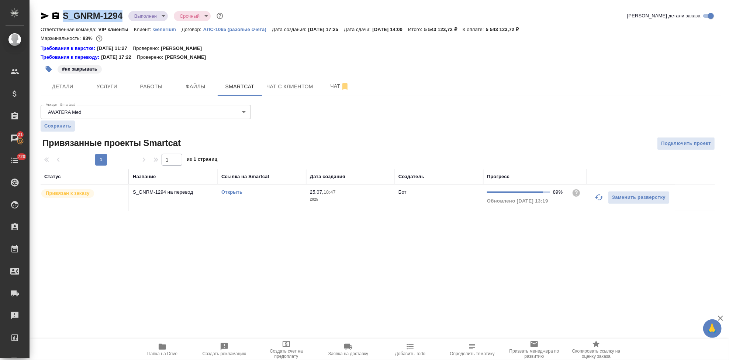
drag, startPoint x: 126, startPoint y: 17, endPoint x: 59, endPoint y: 20, distance: 66.9
click at [59, 20] on div "S_GNRM-1294 Выполнен completed Срочный urgent" at bounding box center [133, 16] width 184 height 12
copy link "S_GNRM-1294"
